Goal: Information Seeking & Learning: Learn about a topic

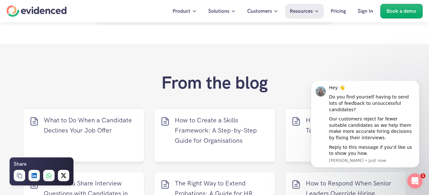
scroll to position [3129, 0]
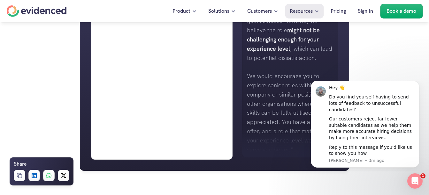
scroll to position [479, 0]
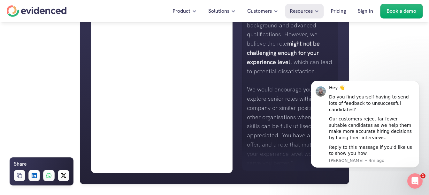
click at [178, 32] on h4 "Want to make more accurate hiring decisions?" at bounding box center [177, 34] width 131 height 10
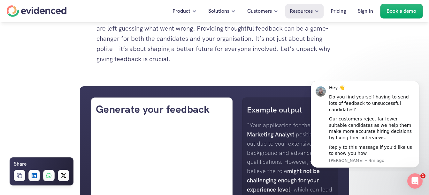
scroll to position [192, 0]
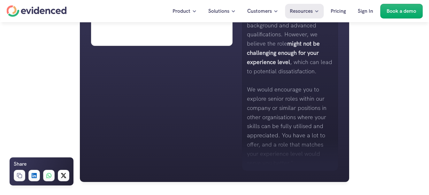
scroll to position [471, 0]
